Goal: Information Seeking & Learning: Learn about a topic

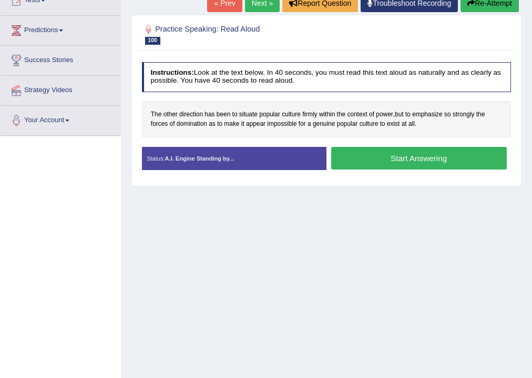
click at [367, 153] on button "Start Answering" at bounding box center [419, 158] width 176 height 23
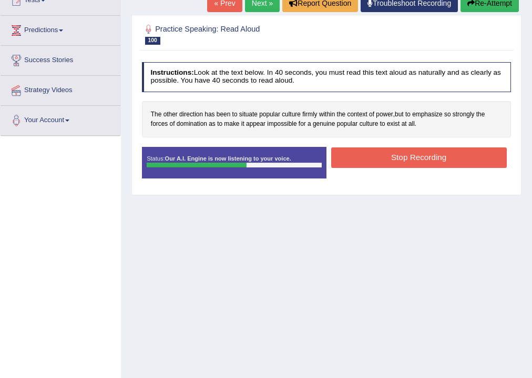
drag, startPoint x: 403, startPoint y: 153, endPoint x: 374, endPoint y: 168, distance: 32.5
click at [399, 157] on button "Stop Recording" at bounding box center [419, 157] width 176 height 21
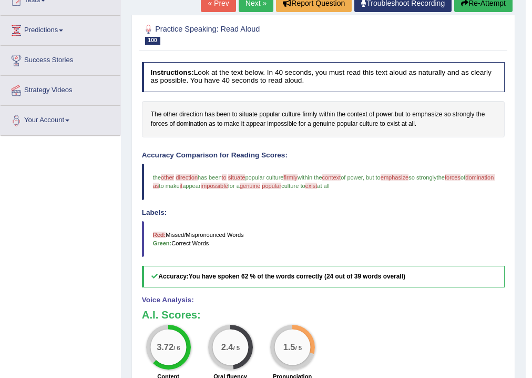
click button "Re-Attempt"
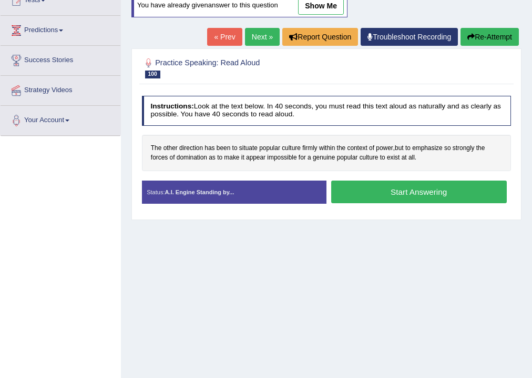
drag, startPoint x: 394, startPoint y: 193, endPoint x: 368, endPoint y: 186, distance: 26.7
click at [393, 192] on button "Start Answering" at bounding box center [419, 191] width 176 height 23
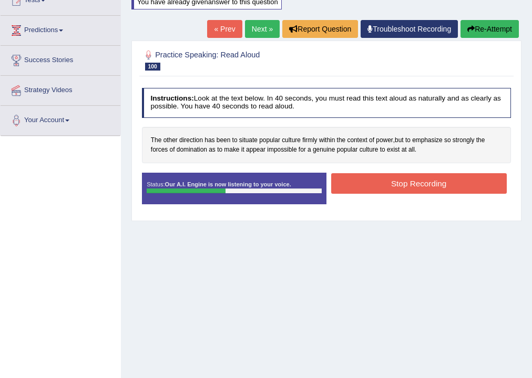
click at [374, 181] on button "Stop Recording" at bounding box center [419, 183] width 176 height 21
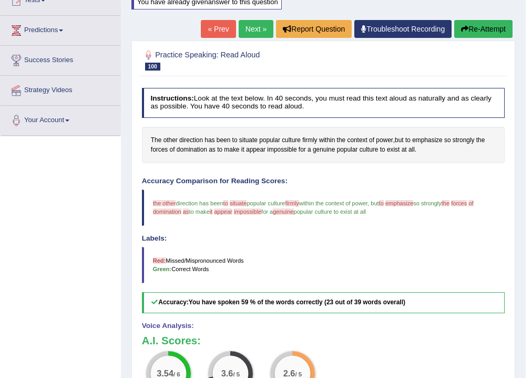
click at [254, 34] on link "Next »" at bounding box center [256, 29] width 35 height 18
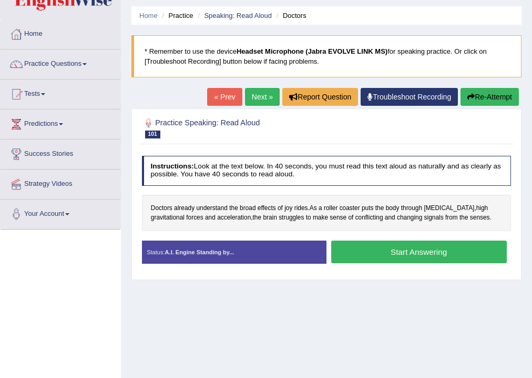
scroll to position [84, 0]
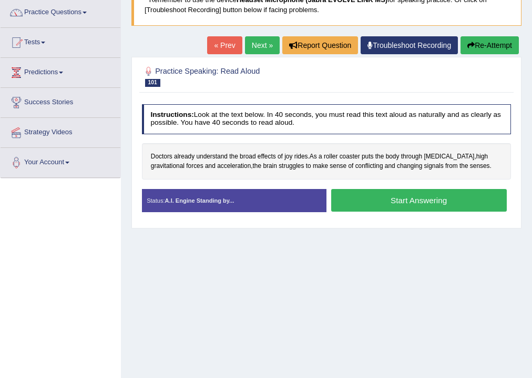
click at [385, 200] on button "Start Answering" at bounding box center [419, 200] width 176 height 23
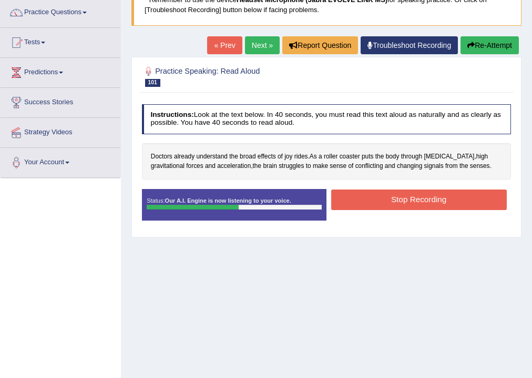
click at [406, 201] on button "Stop Recording" at bounding box center [419, 199] width 176 height 21
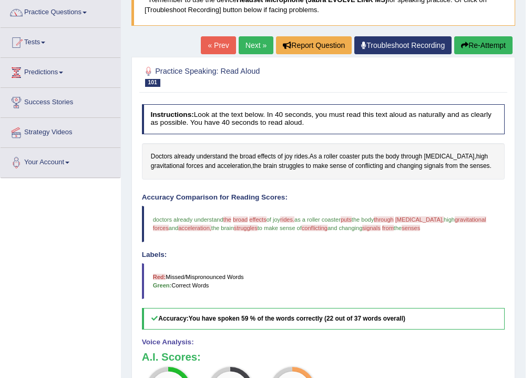
click at [468, 43] on button "Re-Attempt" at bounding box center [483, 45] width 58 height 18
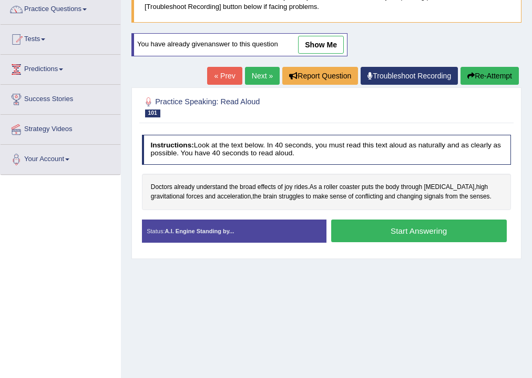
click at [389, 232] on button "Start Answering" at bounding box center [419, 230] width 176 height 23
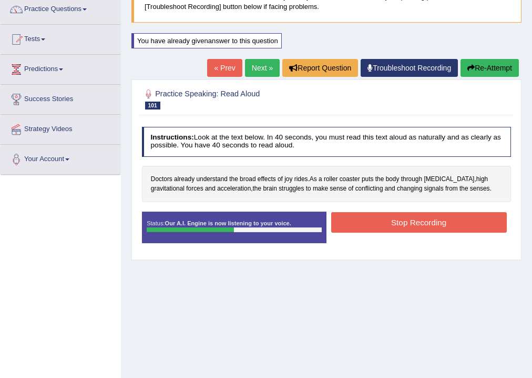
click at [411, 221] on button "Stop Recording" at bounding box center [419, 222] width 176 height 21
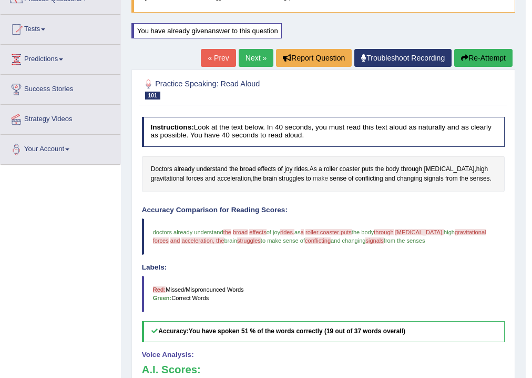
scroll to position [87, 0]
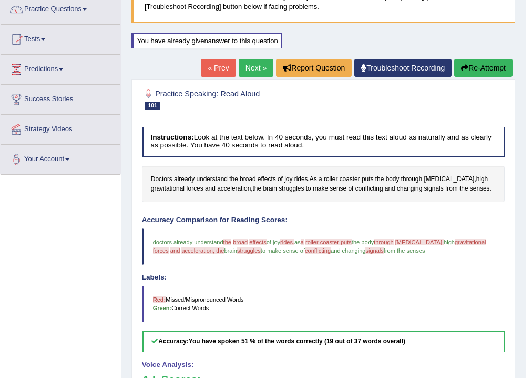
click at [260, 63] on link "Next »" at bounding box center [256, 68] width 35 height 18
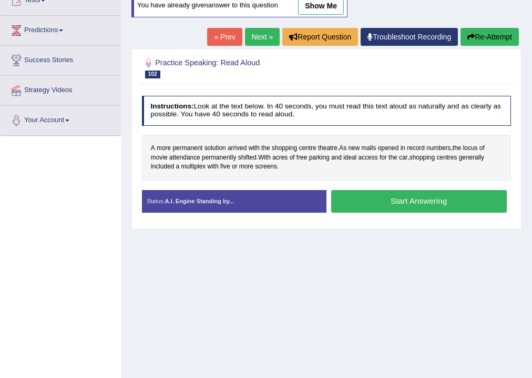
click at [365, 193] on button "Start Answering" at bounding box center [419, 201] width 176 height 23
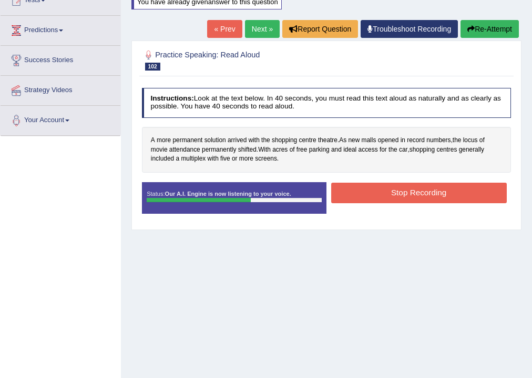
click at [374, 199] on button "Stop Recording" at bounding box center [419, 193] width 176 height 21
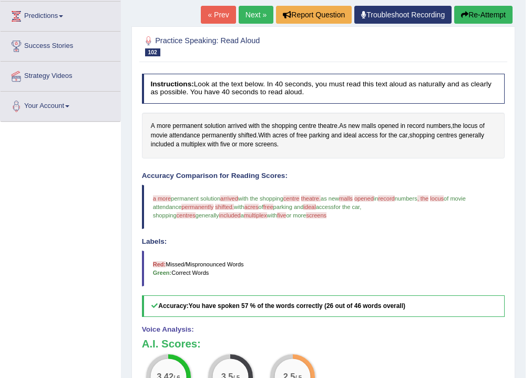
scroll to position [126, 0]
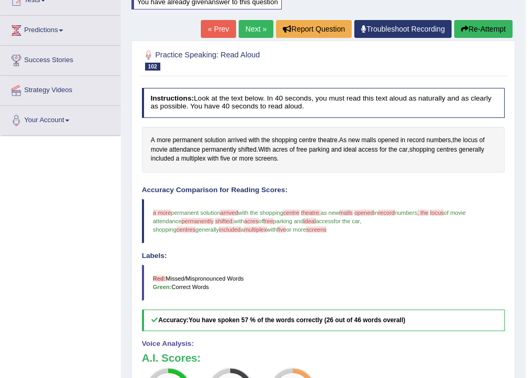
click at [245, 28] on link "Next »" at bounding box center [256, 29] width 35 height 18
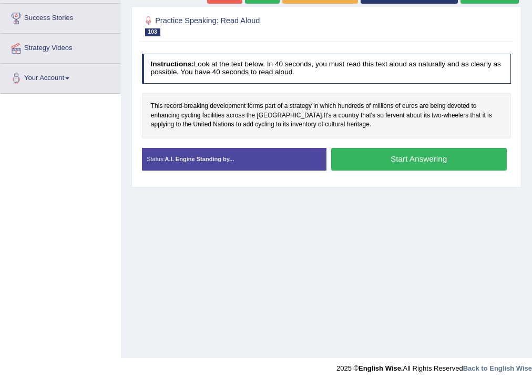
scroll to position [168, 0]
click at [345, 168] on button "Start Answering" at bounding box center [419, 159] width 176 height 23
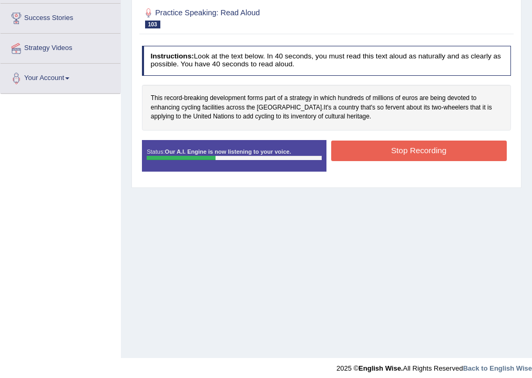
click at [383, 156] on button "Stop Recording" at bounding box center [419, 150] width 176 height 21
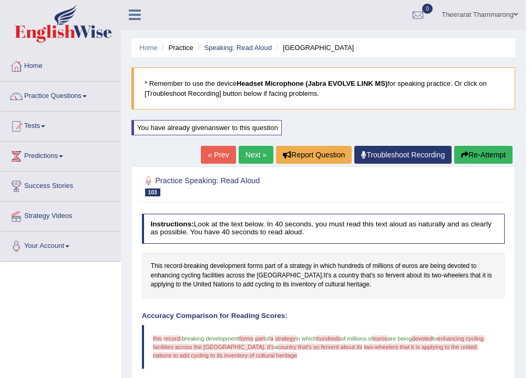
scroll to position [0, 0]
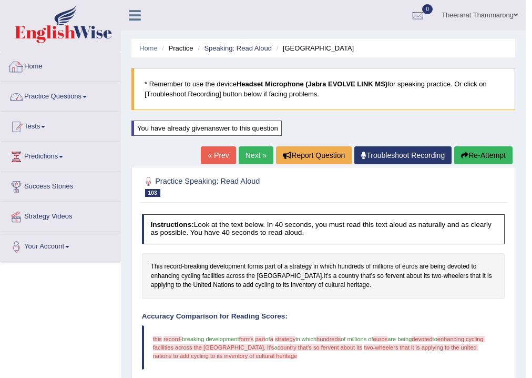
click at [83, 94] on link "Practice Questions" at bounding box center [61, 95] width 120 height 26
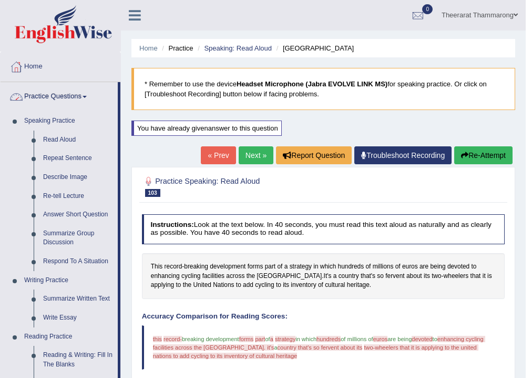
click at [36, 67] on link "Home" at bounding box center [61, 65] width 120 height 26
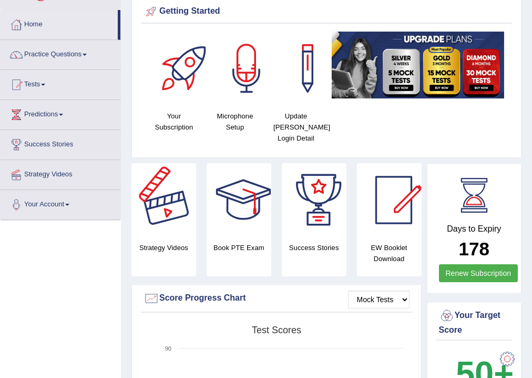
scroll to position [42, 0]
click at [34, 81] on link "Tests" at bounding box center [61, 83] width 120 height 26
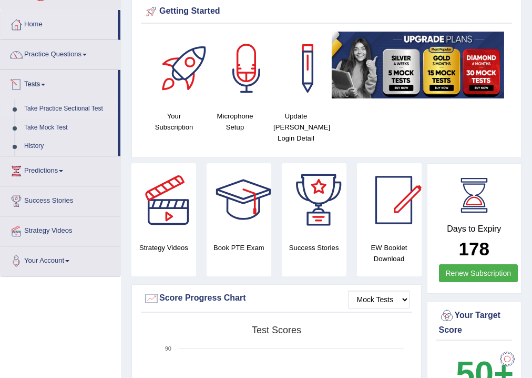
click at [46, 108] on link "Take Practice Sectional Test" at bounding box center [68, 108] width 98 height 19
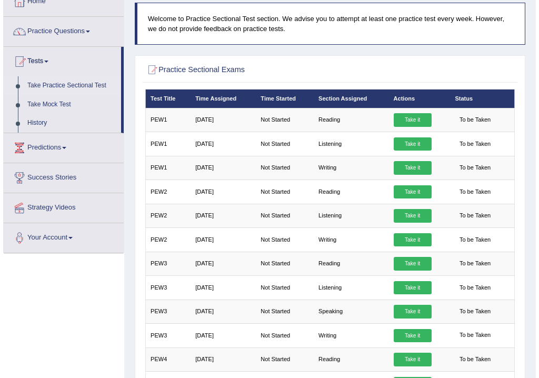
scroll to position [84, 0]
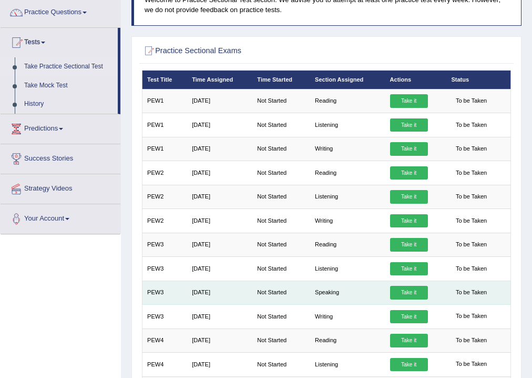
click at [412, 291] on link "Take it" at bounding box center [409, 293] width 38 height 14
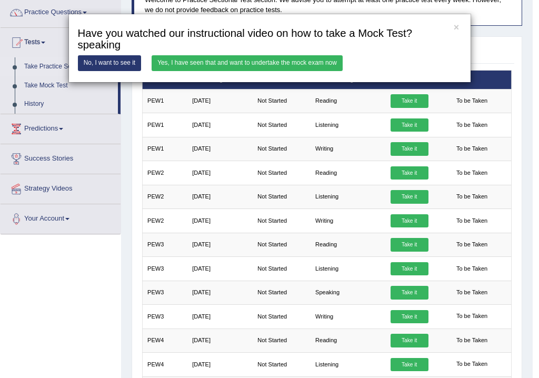
click at [172, 65] on link "Yes, I have seen that and want to undertake the mock exam now" at bounding box center [246, 62] width 191 height 15
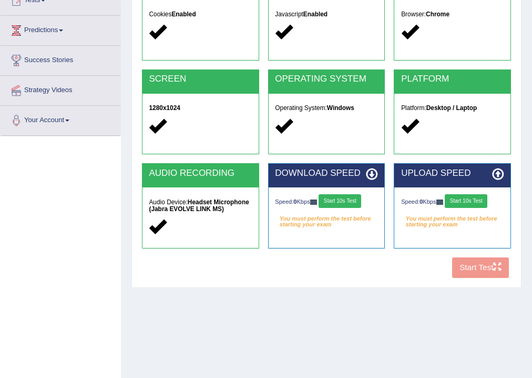
click at [347, 203] on button "Start 10s Test" at bounding box center [340, 201] width 43 height 14
click at [467, 269] on div "COOKIES Cookies Enabled JAVASCRIPT Javascript Enabled BROWSER Browser: Chrome S…" at bounding box center [326, 128] width 374 height 307
click at [464, 199] on button "Start 10s Test" at bounding box center [466, 201] width 43 height 14
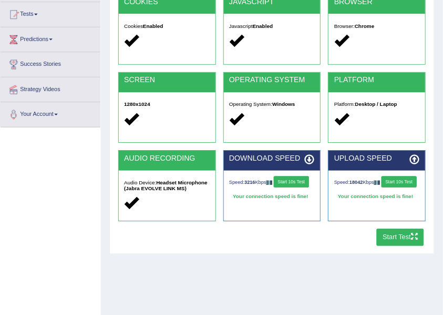
scroll to position [126, 0]
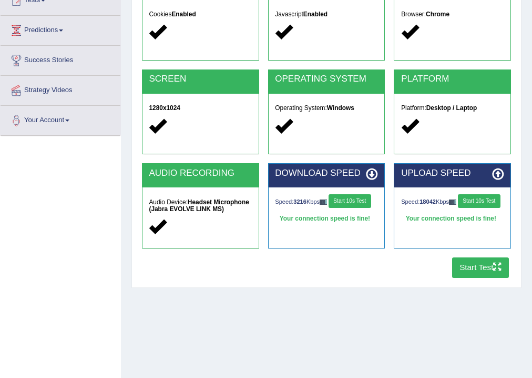
click at [469, 266] on button "Start Test" at bounding box center [480, 267] width 57 height 21
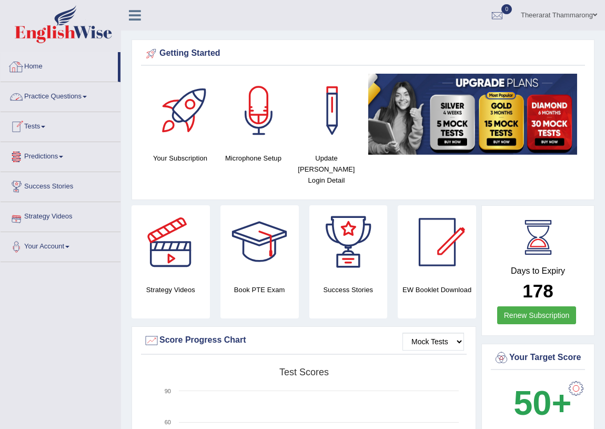
click at [79, 92] on link "Practice Questions" at bounding box center [61, 95] width 120 height 26
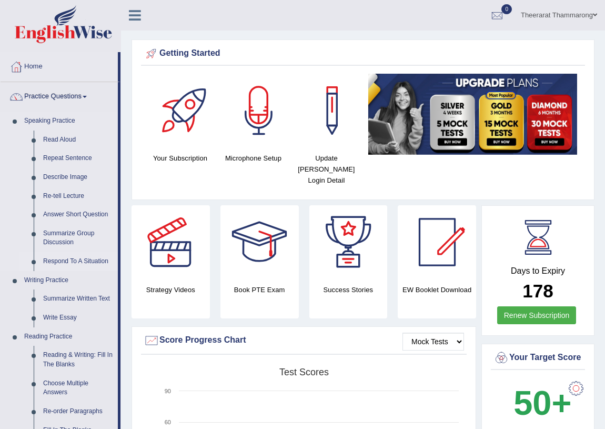
click at [65, 261] on link "Respond To A Situation" at bounding box center [77, 261] width 79 height 19
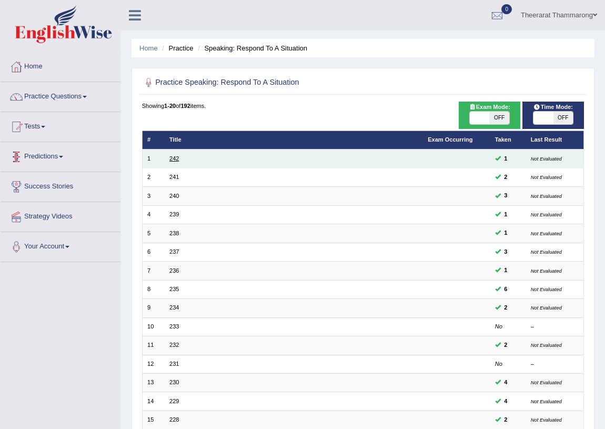
click at [173, 157] on link "242" at bounding box center [173, 158] width 9 height 6
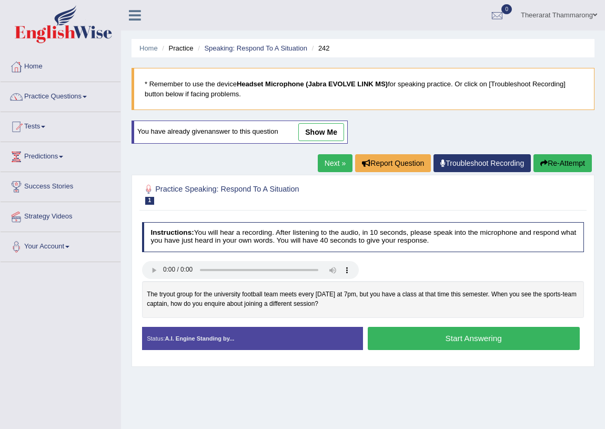
click at [317, 131] on link "show me" at bounding box center [321, 132] width 46 height 18
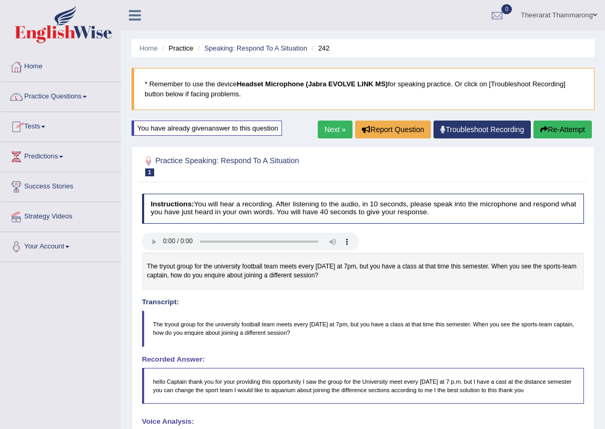
click at [77, 99] on link "Practice Questions" at bounding box center [61, 95] width 120 height 26
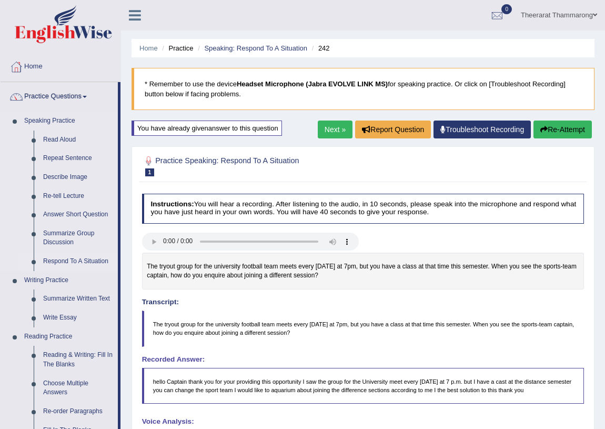
click at [48, 257] on link "Respond To A Situation" at bounding box center [77, 261] width 79 height 19
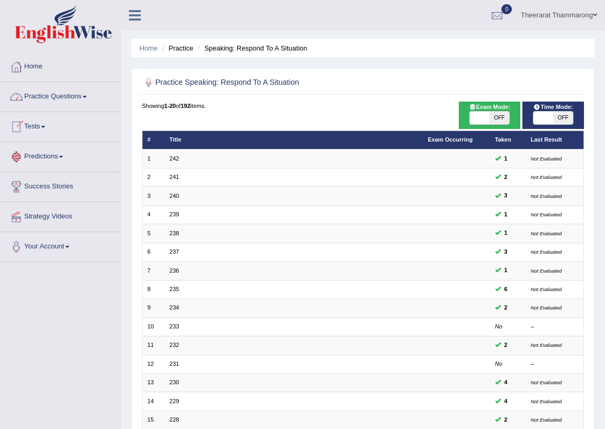
click at [42, 94] on link "Practice Questions" at bounding box center [61, 95] width 120 height 26
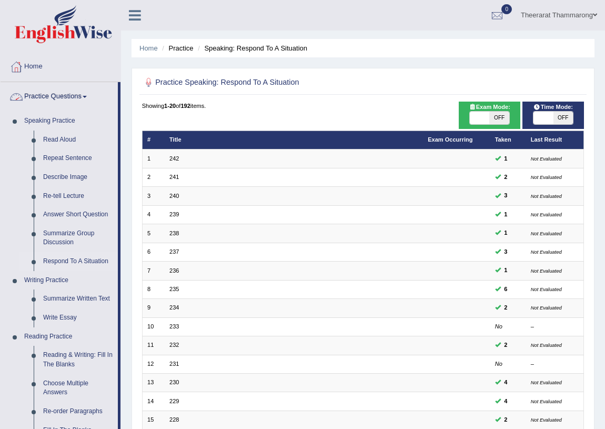
click at [45, 100] on link "Practice Questions" at bounding box center [59, 95] width 117 height 26
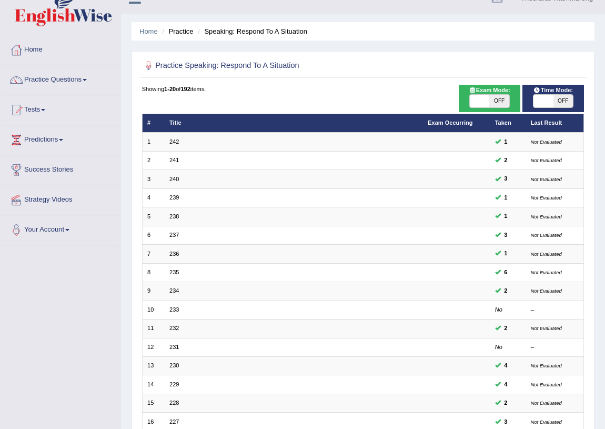
scroll to position [47, 0]
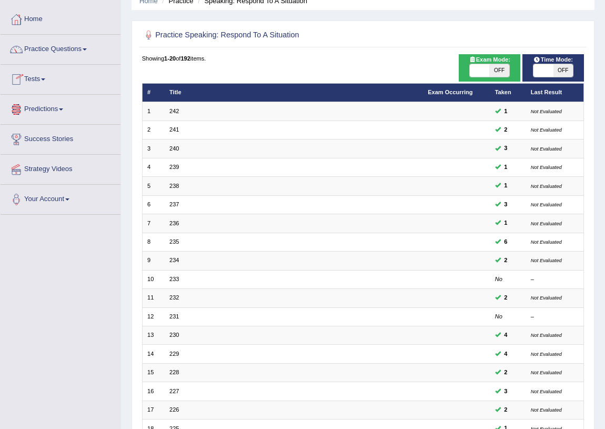
click at [28, 79] on link "Tests" at bounding box center [61, 78] width 120 height 26
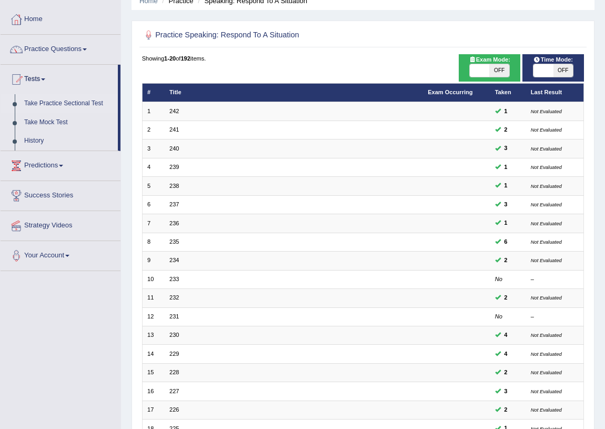
click at [70, 103] on link "Take Practice Sectional Test" at bounding box center [68, 103] width 98 height 19
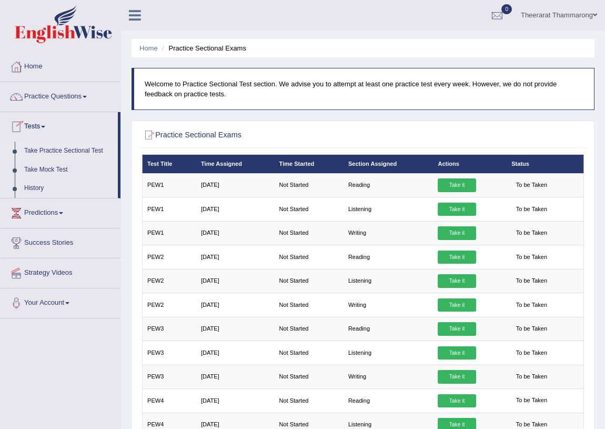
click at [28, 126] on link "Tests" at bounding box center [59, 125] width 117 height 26
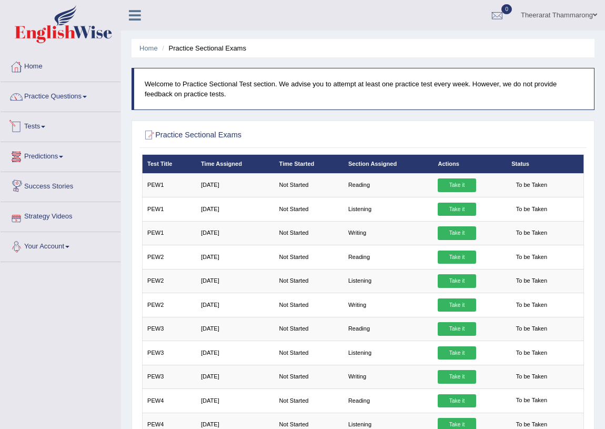
click at [45, 126] on span at bounding box center [43, 127] width 4 height 2
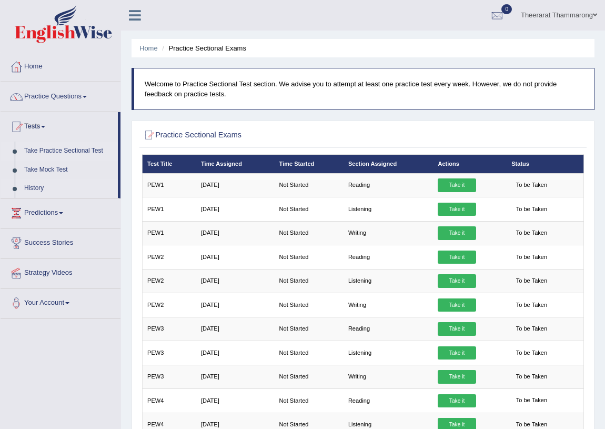
click at [26, 188] on link "History" at bounding box center [68, 188] width 98 height 19
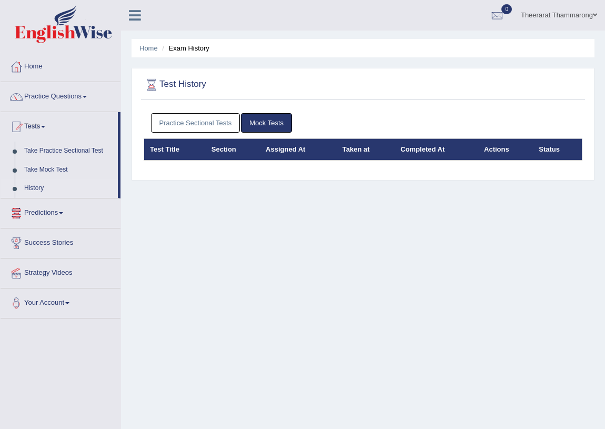
click at [273, 119] on link "Mock Tests" at bounding box center [266, 122] width 51 height 19
click at [39, 62] on link "Home" at bounding box center [61, 65] width 120 height 26
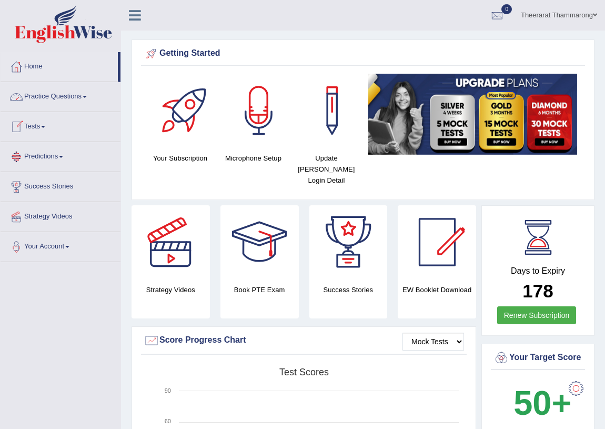
click at [41, 97] on link "Practice Questions" at bounding box center [61, 95] width 120 height 26
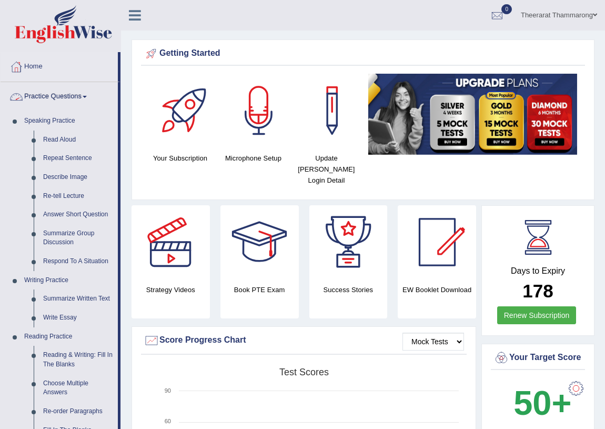
click at [42, 94] on link "Practice Questions" at bounding box center [59, 95] width 117 height 26
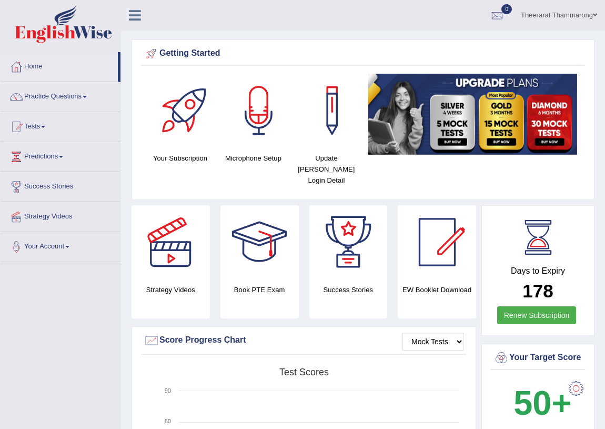
click at [578, 15] on link "Theerarat Thammarong" at bounding box center [559, 13] width 92 height 27
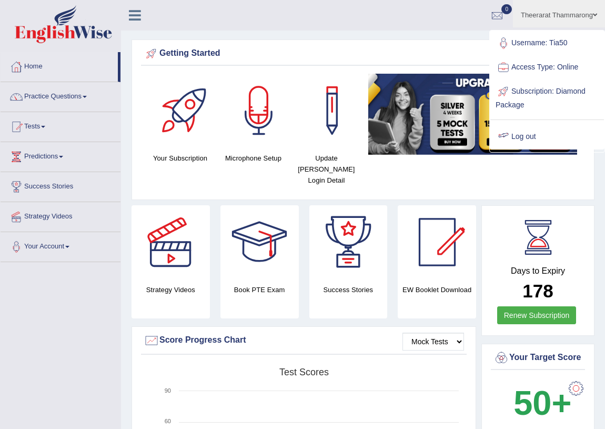
click at [533, 135] on link "Log out" at bounding box center [547, 137] width 114 height 24
